Goal: Task Accomplishment & Management: Manage account settings

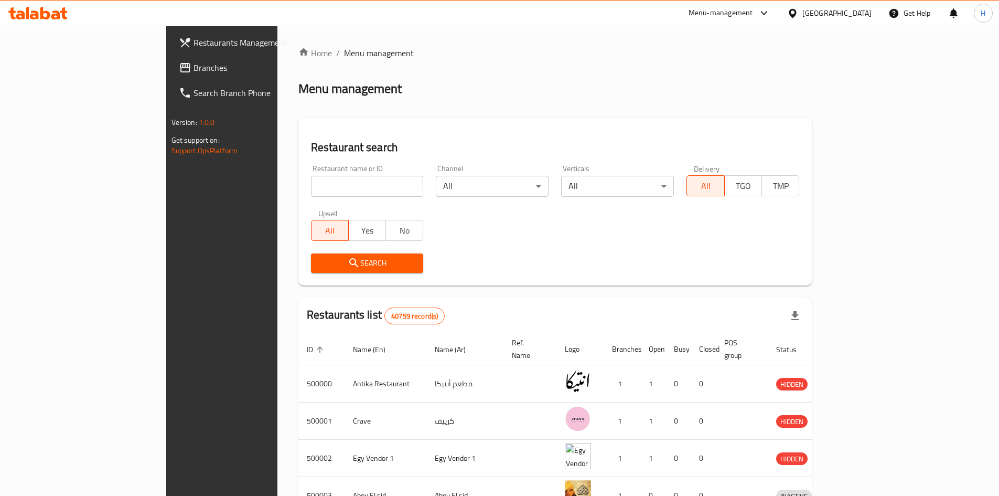
click at [194, 42] on span "Restaurants Management" at bounding box center [259, 42] width 131 height 13
click at [311, 183] on input "search" at bounding box center [367, 186] width 113 height 21
paste input "639241"
type input "639241"
click at [319, 265] on span "Search" at bounding box center [367, 263] width 96 height 13
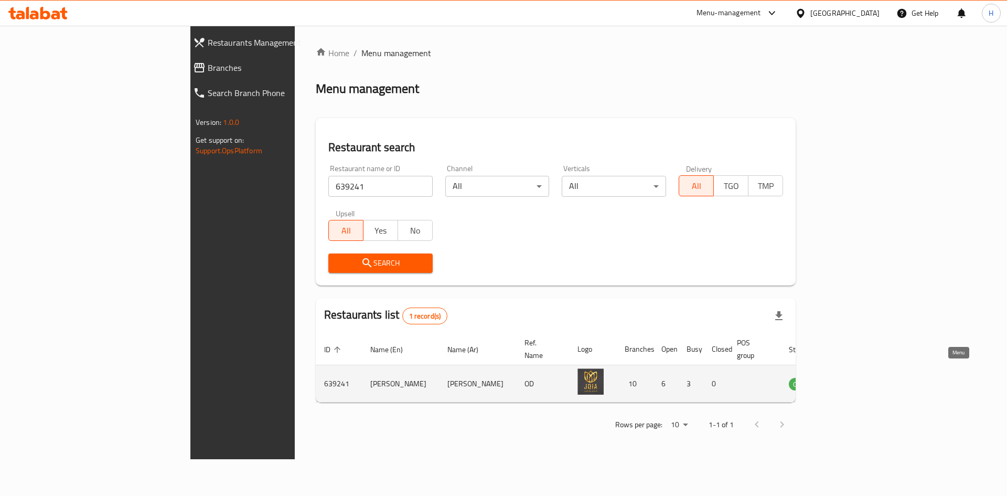
click at [863, 377] on link "enhanced table" at bounding box center [853, 383] width 19 height 13
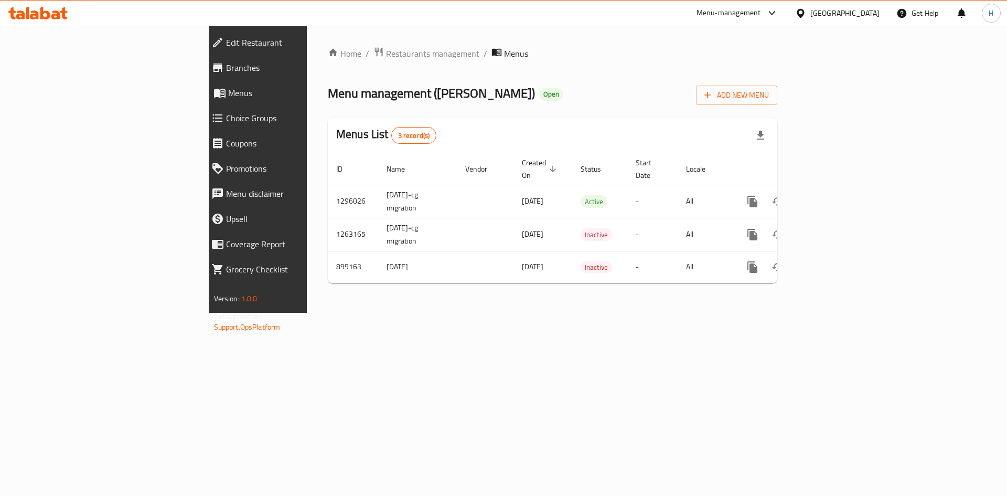
click at [226, 70] on span "Branches" at bounding box center [297, 67] width 143 height 13
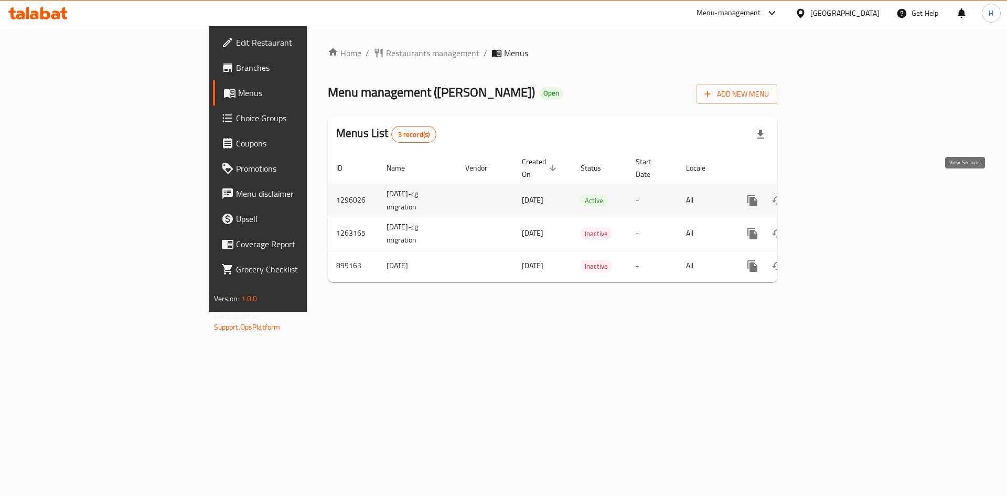
click at [841, 188] on link "enhanced table" at bounding box center [828, 200] width 25 height 25
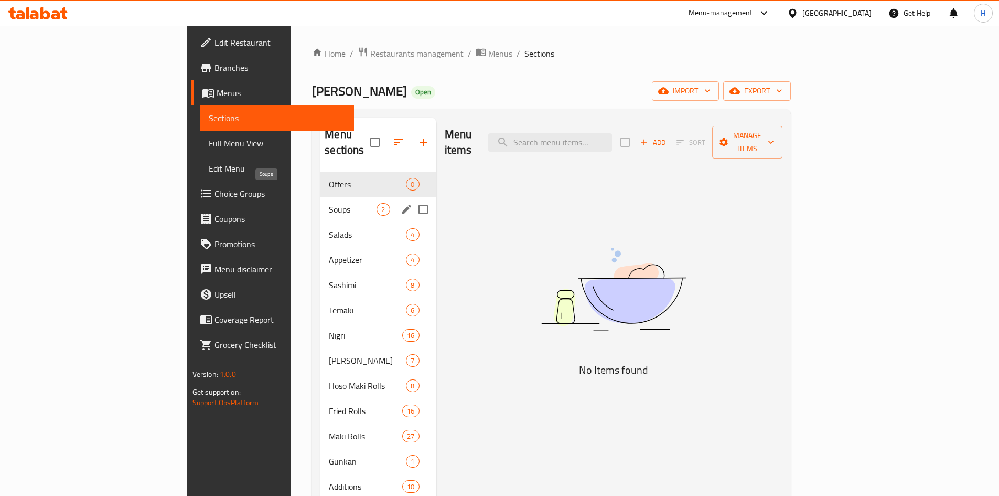
click at [329, 203] on span "Soups" at bounding box center [353, 209] width 48 height 13
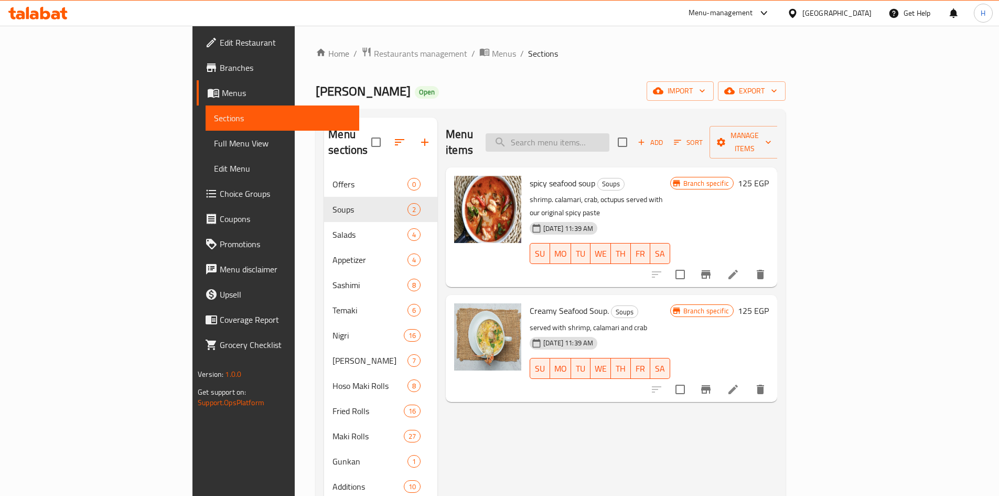
click at [610, 133] on input "search" at bounding box center [548, 142] width 124 height 18
paste input "Fried Hoso 6 pcs"
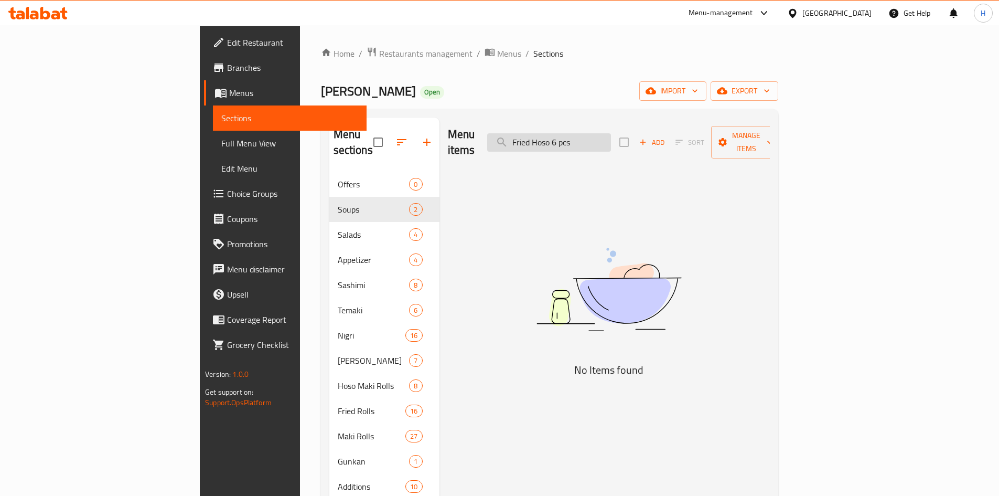
click at [590, 139] on input "Fried Hoso 6 pcs" at bounding box center [549, 142] width 124 height 18
click at [607, 136] on input "Hoso 6 pcs" at bounding box center [549, 142] width 124 height 18
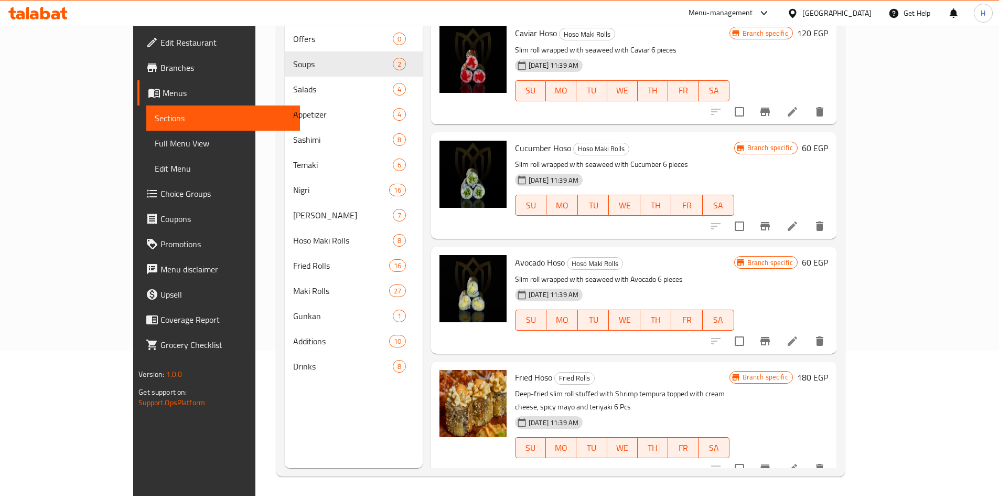
scroll to position [147, 0]
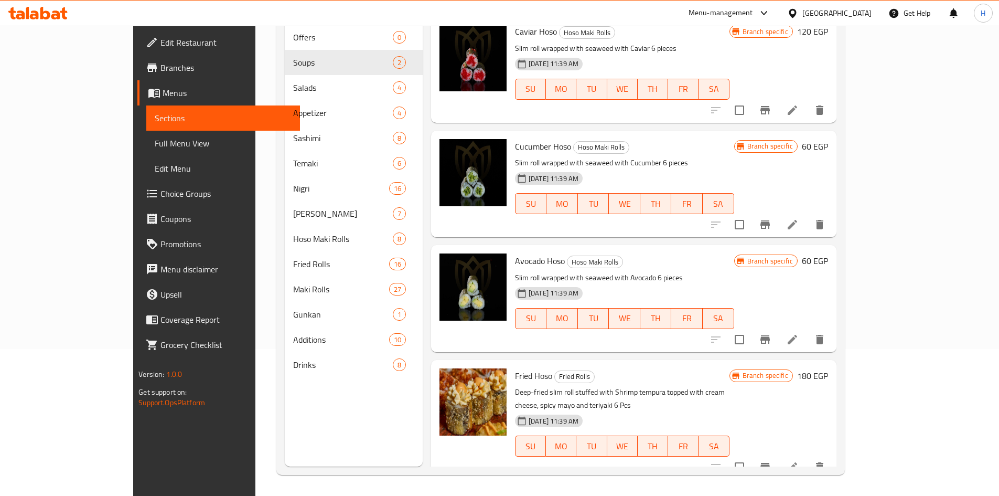
click at [515, 381] on span "Fried Hoso" at bounding box center [533, 376] width 37 height 16
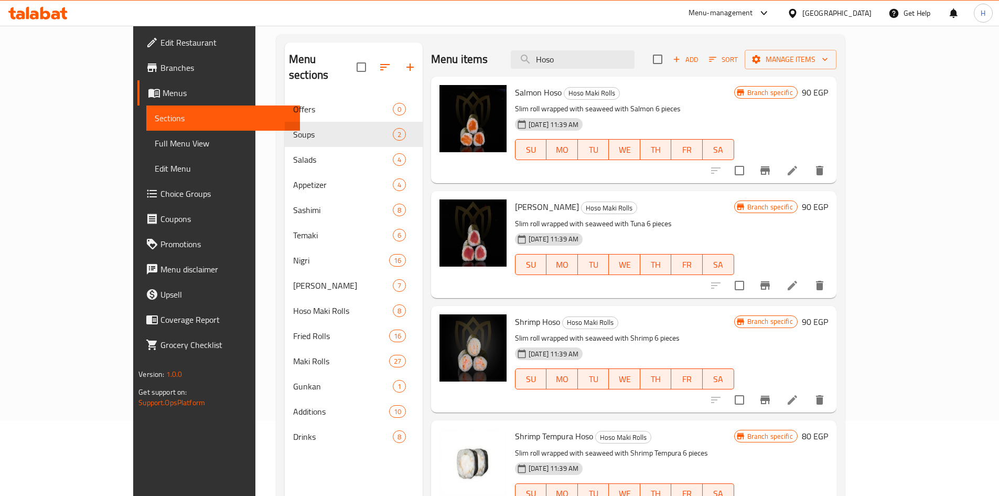
scroll to position [0, 0]
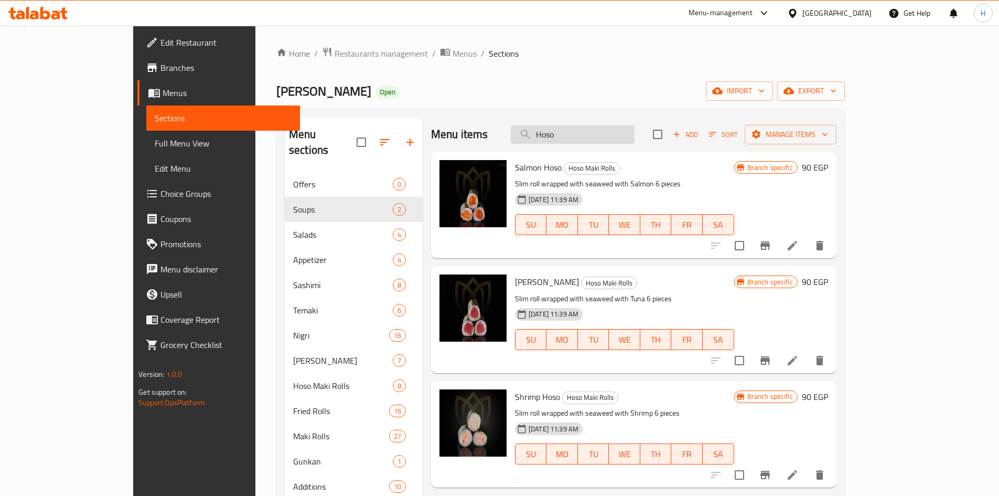
click at [595, 139] on input "Hoso" at bounding box center [573, 134] width 124 height 18
paste input "t Ura Crab"
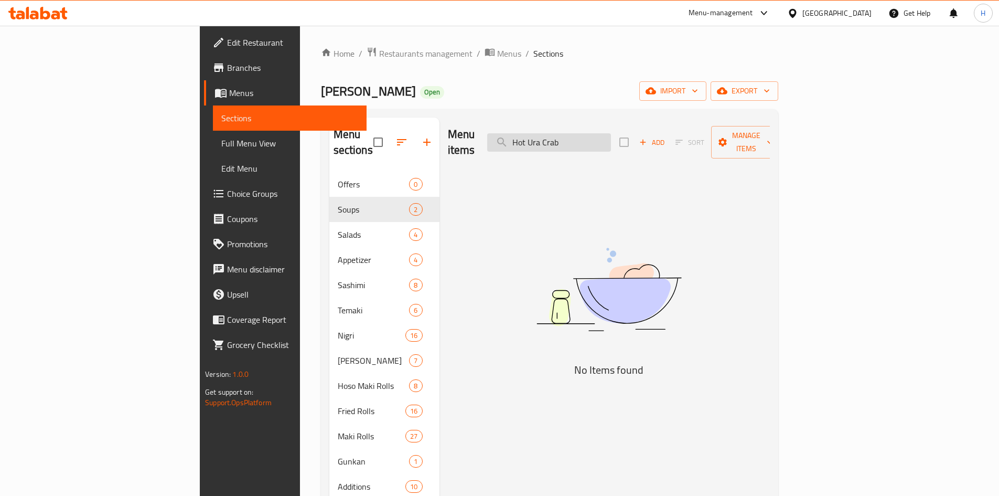
click at [597, 136] on input "Hot Ura Crab" at bounding box center [549, 142] width 124 height 18
click at [607, 134] on input "Ura Crab" at bounding box center [549, 142] width 124 height 18
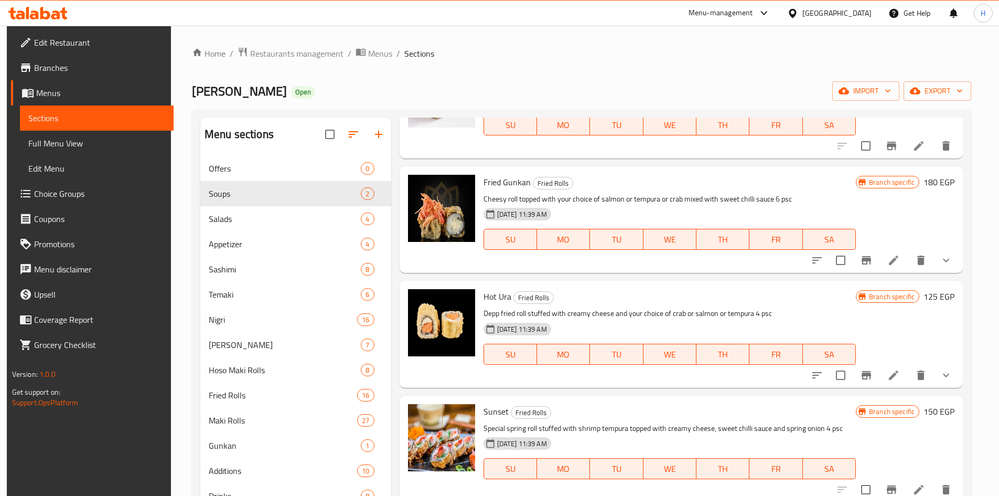
scroll to position [1364, 0]
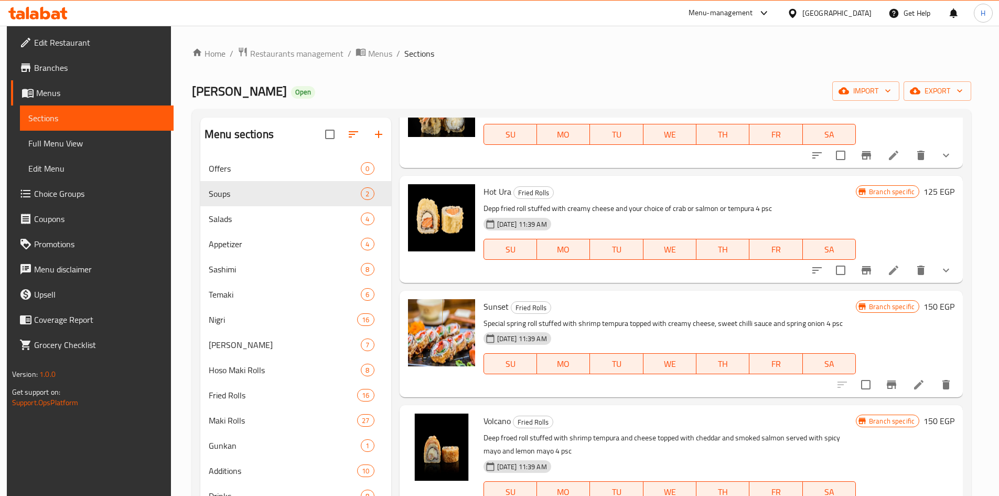
click at [503, 196] on span "Hot Ura" at bounding box center [498, 192] width 28 height 16
click at [679, 213] on p "Depp fried roll stuffed with creamy cheese and your choice of crab or salmon or…" at bounding box center [670, 208] width 372 height 13
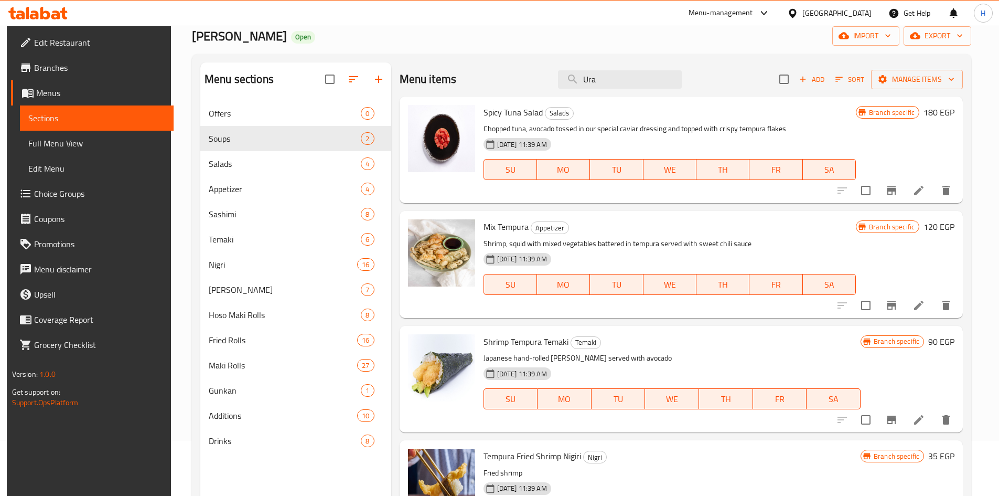
scroll to position [0, 0]
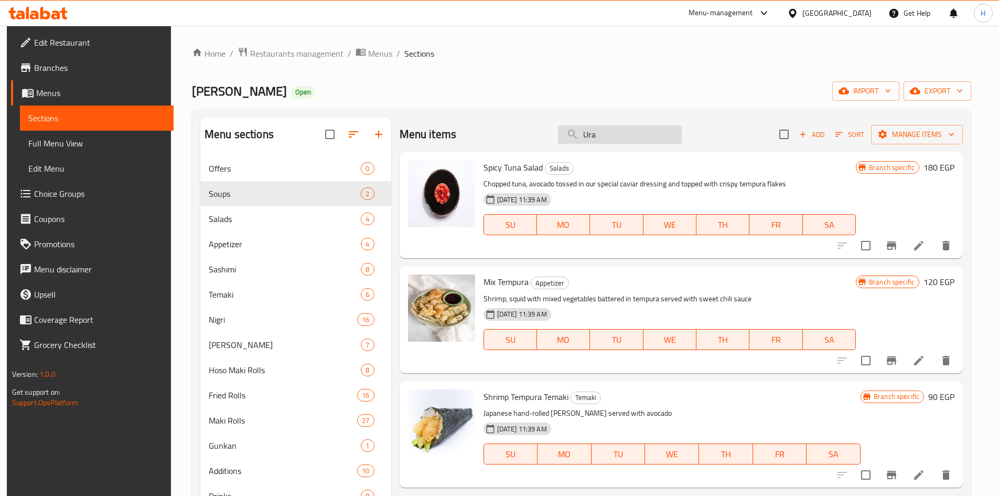
click at [585, 141] on input "Ura" at bounding box center [620, 134] width 124 height 18
click at [586, 141] on input "Ura" at bounding box center [620, 134] width 124 height 18
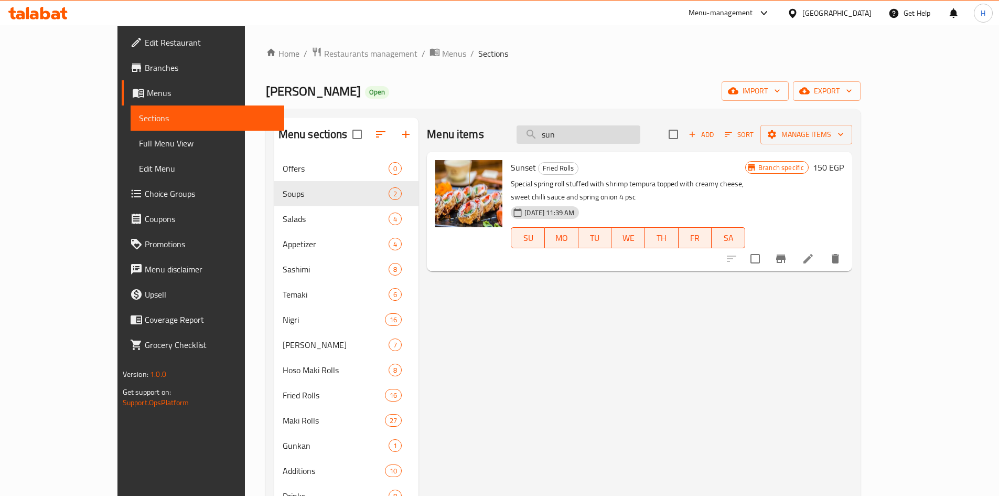
click at [604, 131] on input "sun" at bounding box center [579, 134] width 124 height 18
paste input "Tempura"
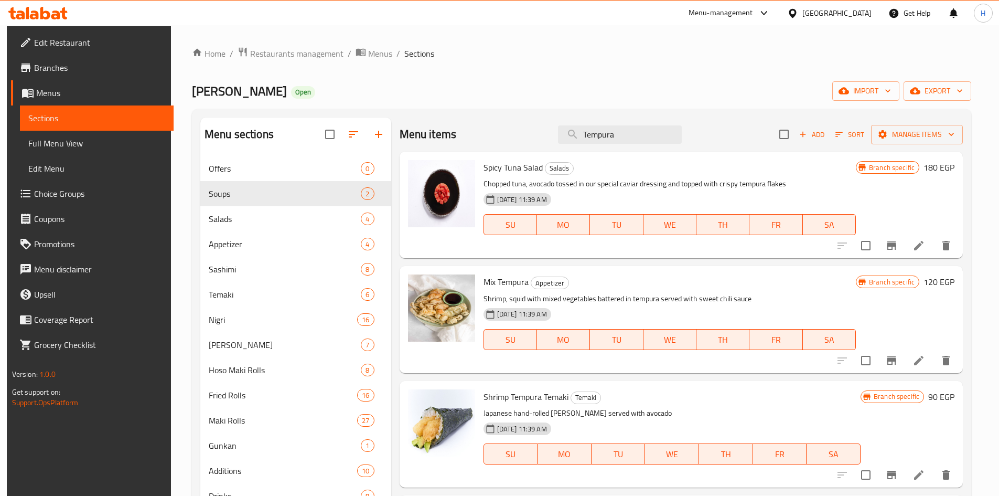
click at [594, 147] on div "Menu items Tempura Add Sort Manage items" at bounding box center [682, 134] width 564 height 34
click at [603, 144] on div "Menu items Tempura Add Sort Manage items" at bounding box center [682, 134] width 564 height 34
click at [603, 138] on input "Tempura" at bounding box center [620, 134] width 124 height 18
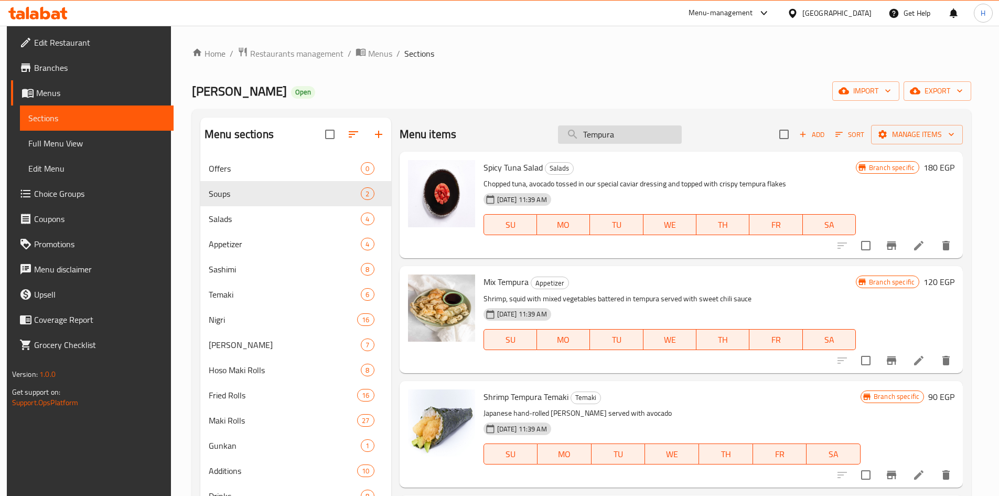
click at [603, 138] on input "Tempura" at bounding box center [620, 134] width 124 height 18
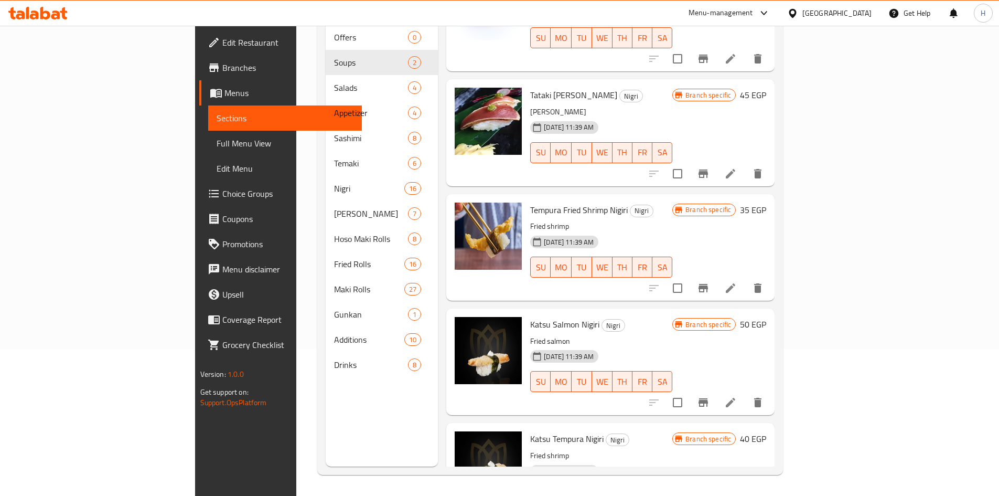
scroll to position [882, 0]
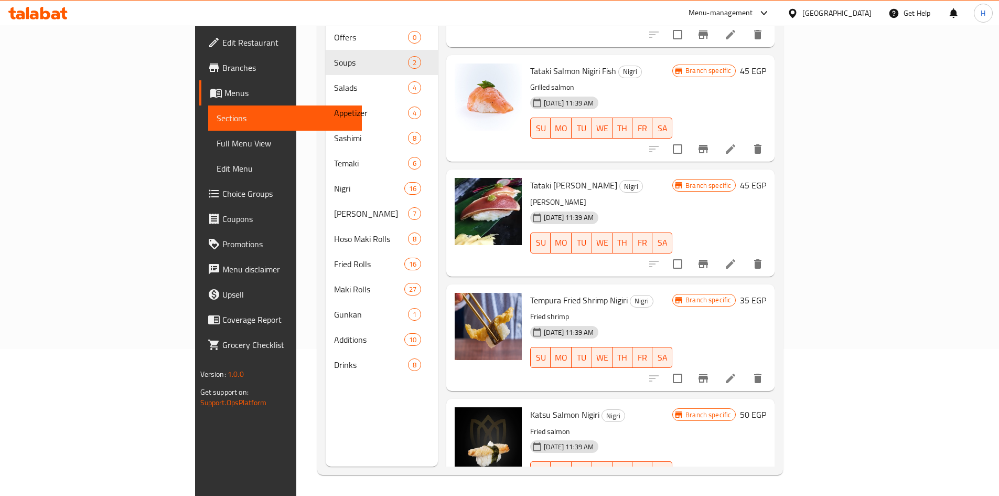
type input "nigi"
click at [533, 292] on span "Tempura Fried Shrimp Nigiri" at bounding box center [579, 300] width 98 height 16
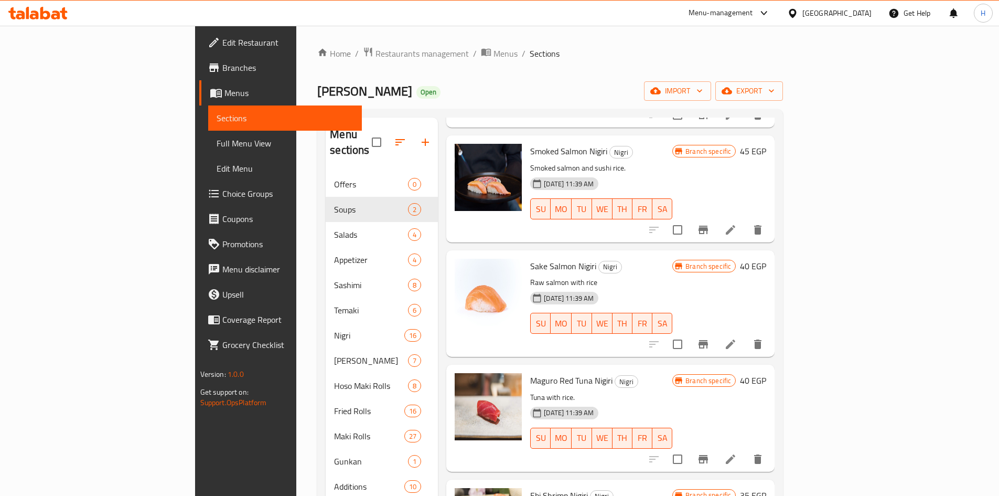
scroll to position [157, 0]
